Goal: Check status: Check status

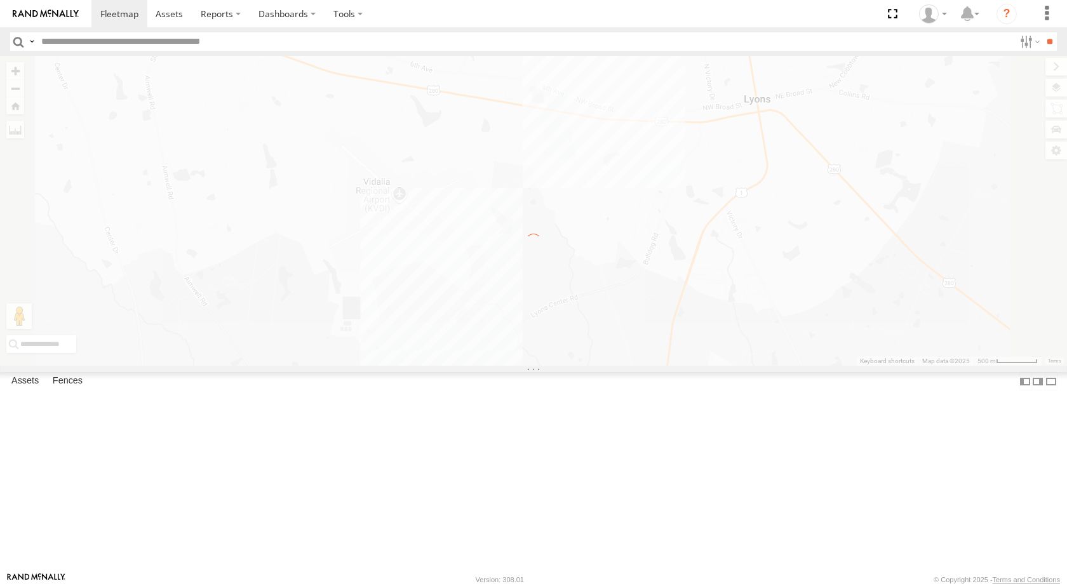
click at [0, 0] on div "Truck #30 All Assets Home Office Georgia Pine Straw, Inc. 32.20562 -82.34598 Vi…" at bounding box center [0, 0] width 0 height 0
click at [38, 8] on link at bounding box center [45, 13] width 91 height 27
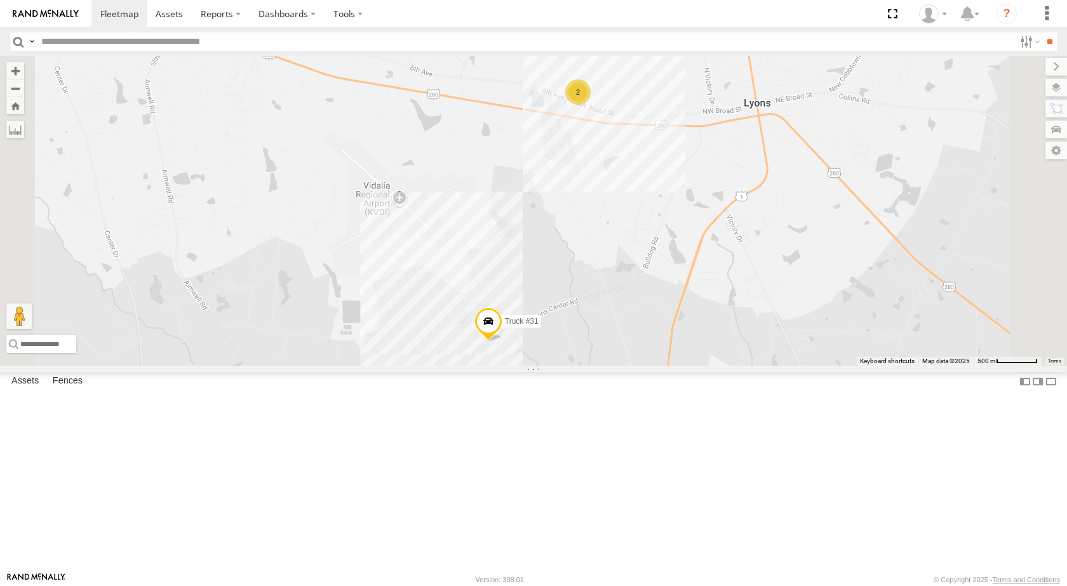
click at [0, 0] on span at bounding box center [0, 0] width 0 height 0
click at [591, 105] on div "2" at bounding box center [577, 91] width 25 height 25
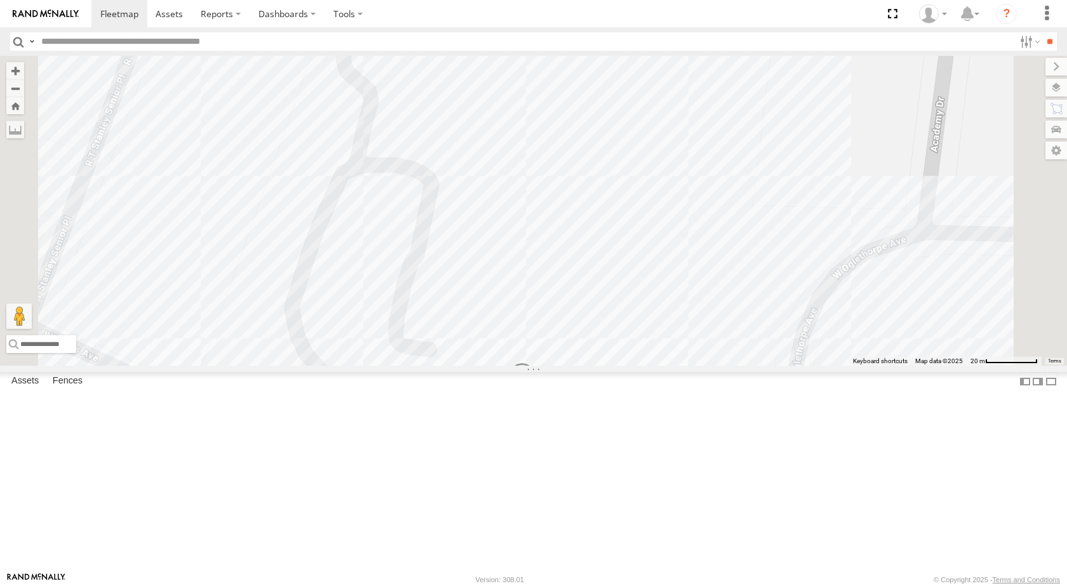
click at [557, 16] on span at bounding box center [545, 4] width 23 height 23
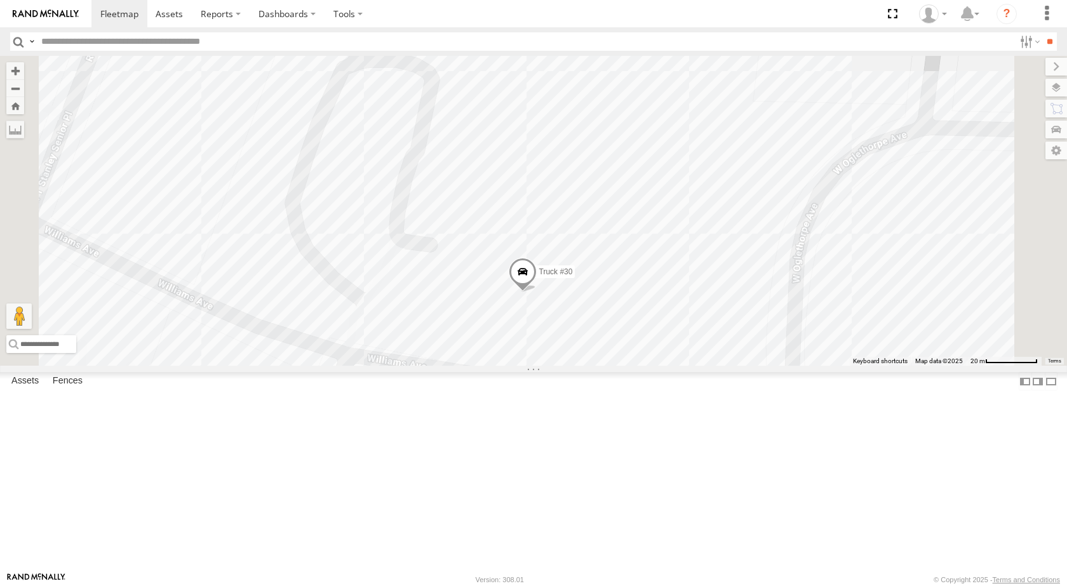
drag, startPoint x: 745, startPoint y: 240, endPoint x: 746, endPoint y: 137, distance: 102.9
click at [746, 137] on div "Truck #31 Truck #30 Truck #32 Truck #32 All Assets Home Office 32.20695 , -82.3…" at bounding box center [533, 211] width 1067 height 310
click at [537, 291] on span at bounding box center [523, 274] width 28 height 34
